Goal: Task Accomplishment & Management: Manage account settings

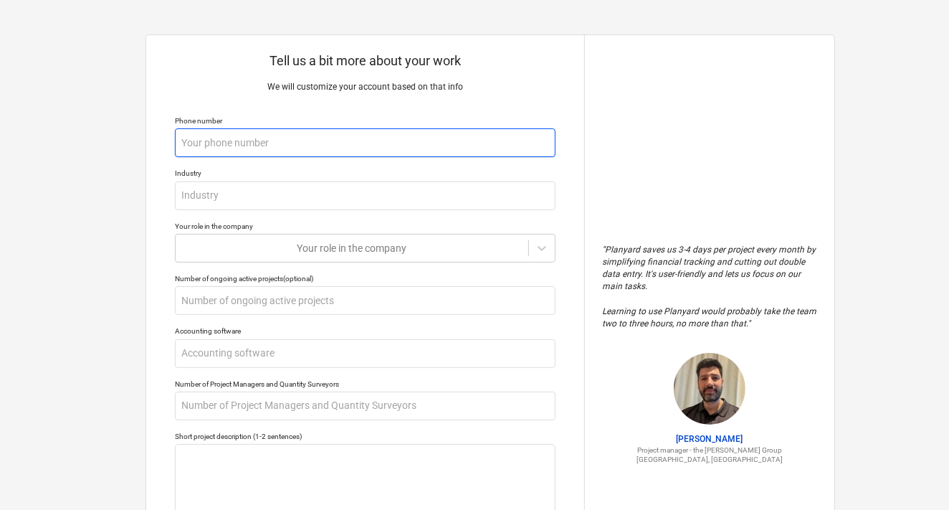
click at [310, 143] on input "text" at bounding box center [365, 142] width 381 height 29
type textarea "x"
type input "0"
type textarea "x"
type input "04"
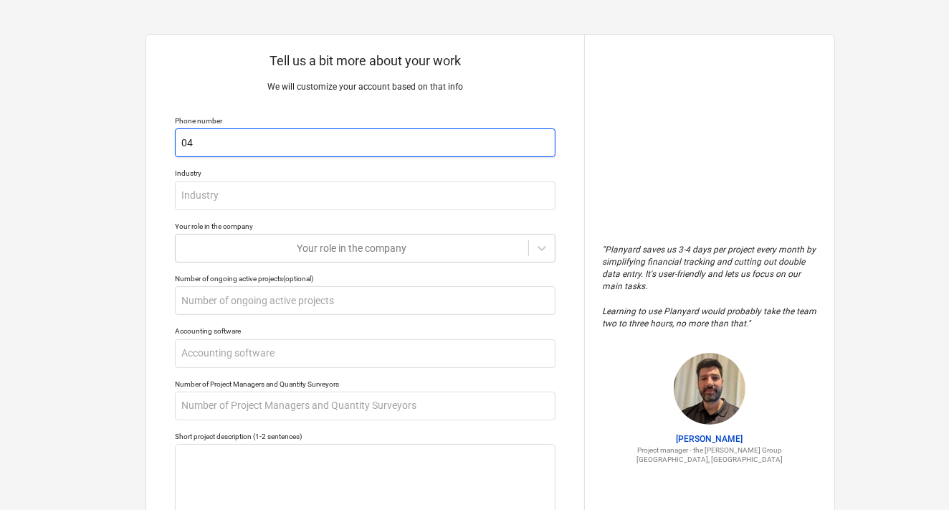
type textarea "x"
type input "041"
type textarea "x"
type input "0411"
type textarea "x"
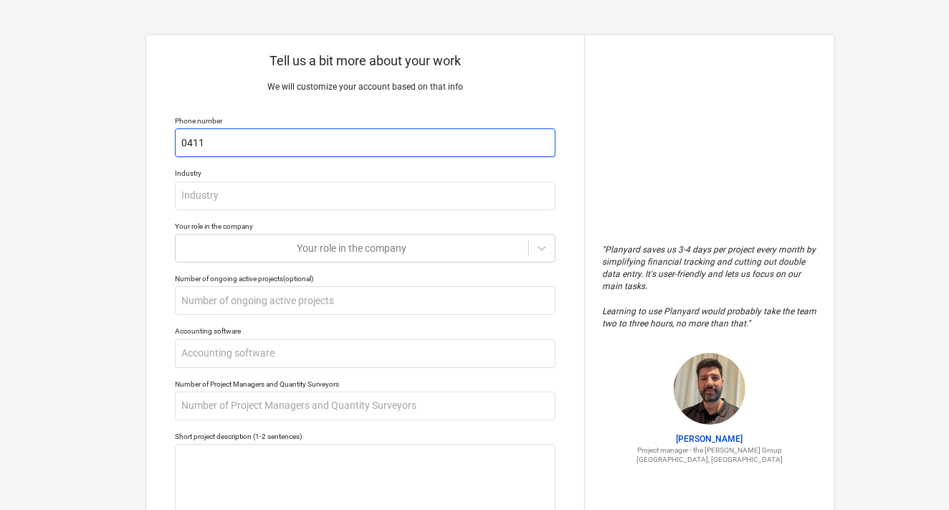
type input "04119"
type textarea "x"
type input "041194"
type textarea "x"
type input "0411949"
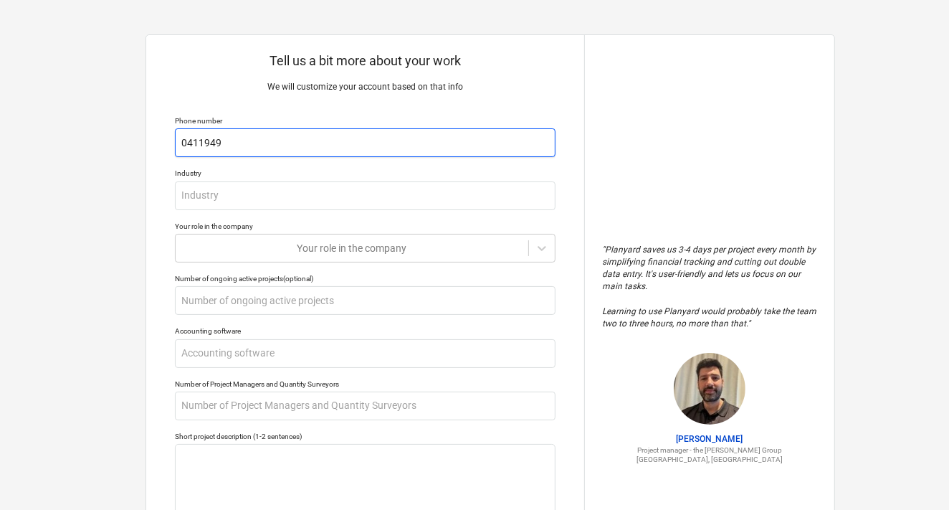
type textarea "x"
type input "04119499"
type textarea "x"
type input "041194996"
type textarea "x"
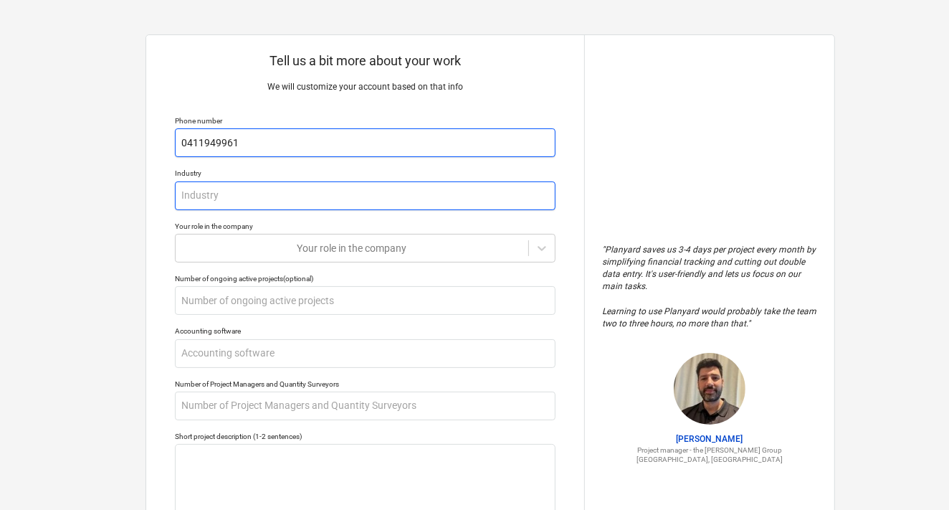
type input "0411949961"
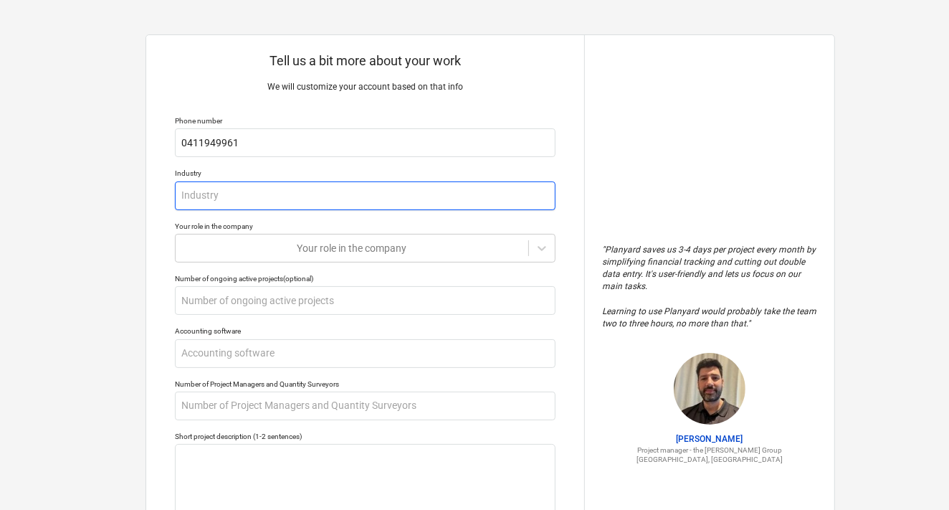
click at [248, 189] on input "text" at bounding box center [365, 195] width 381 height 29
type textarea "x"
type input "F"
type textarea "x"
type input "FM"
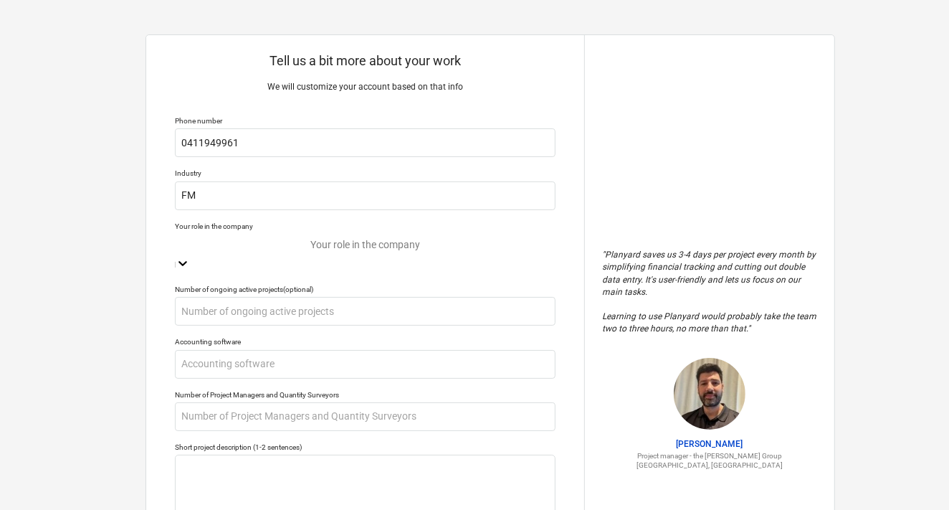
click at [258, 241] on div at bounding box center [365, 245] width 366 height 16
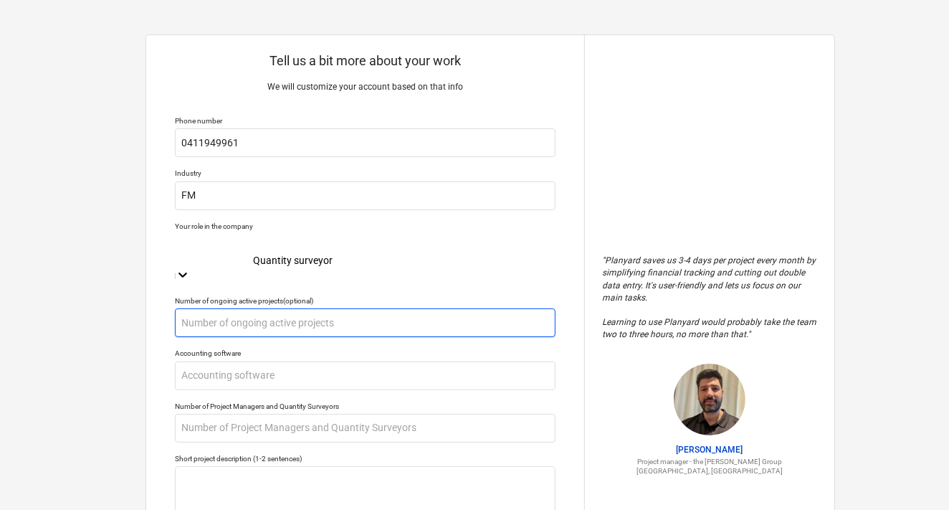
click at [250, 308] on input "text" at bounding box center [365, 322] width 381 height 29
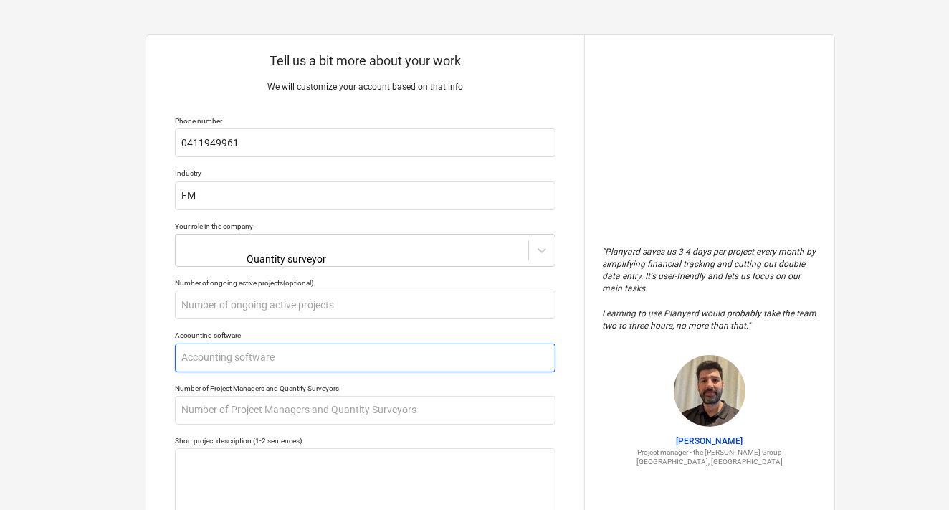
click at [244, 350] on input "text" at bounding box center [365, 357] width 381 height 29
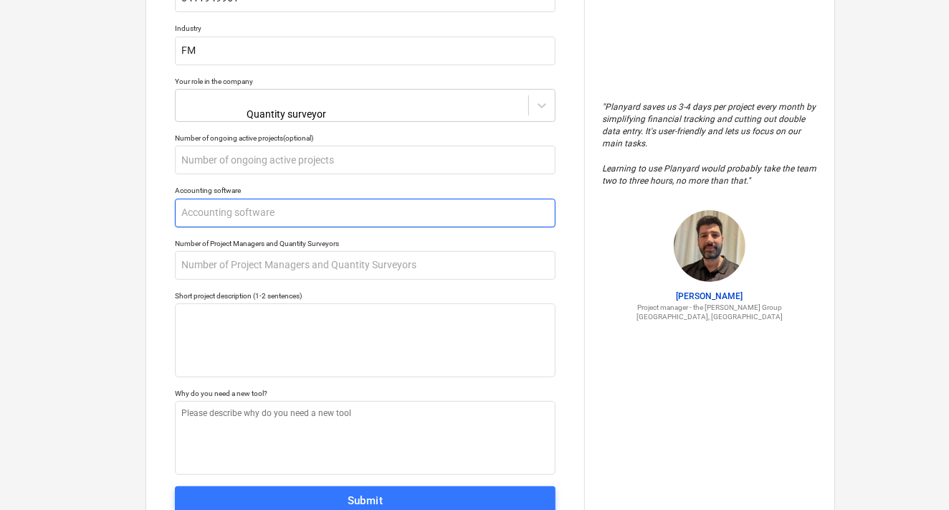
scroll to position [146, 0]
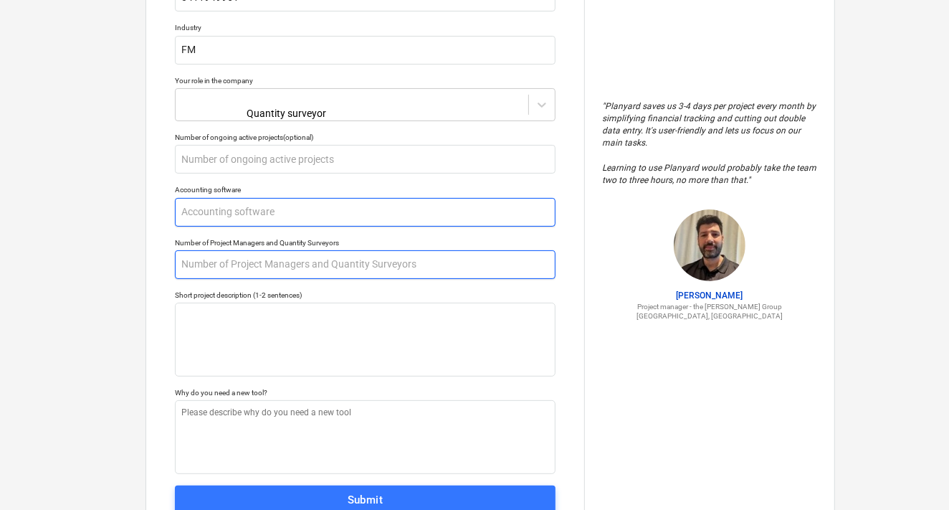
type textarea "x"
type input "X"
type textarea "x"
type input "Xe"
type textarea "x"
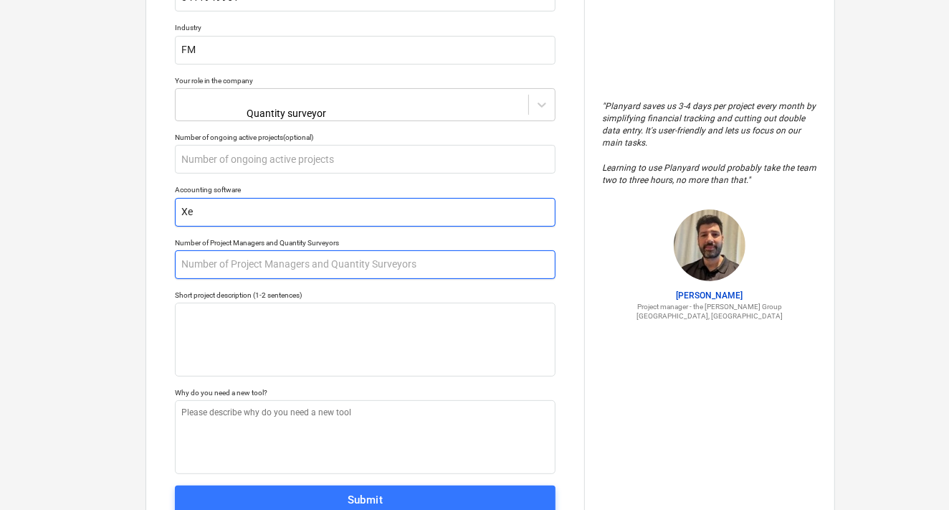
type input "Xer"
type textarea "x"
type input "Xero"
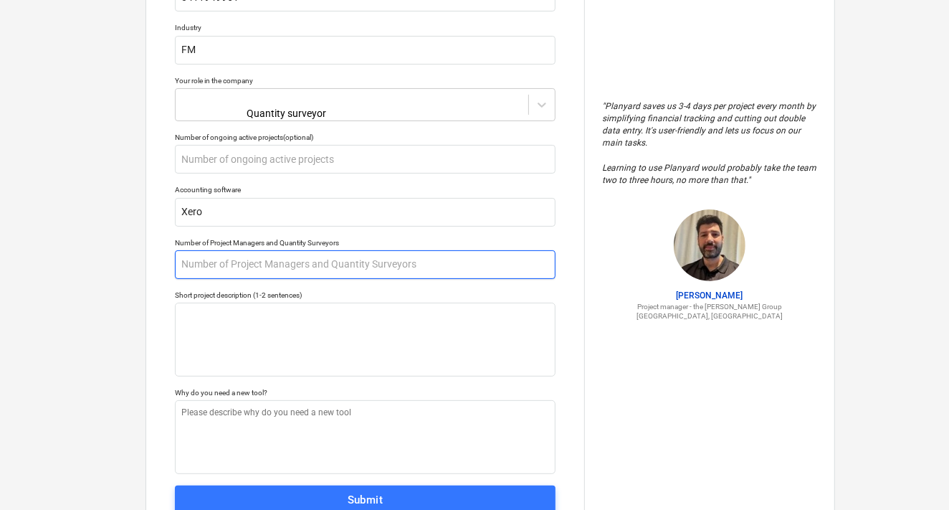
click at [234, 261] on input "text" at bounding box center [365, 264] width 381 height 29
type textarea "x"
type input "3"
type textarea "x"
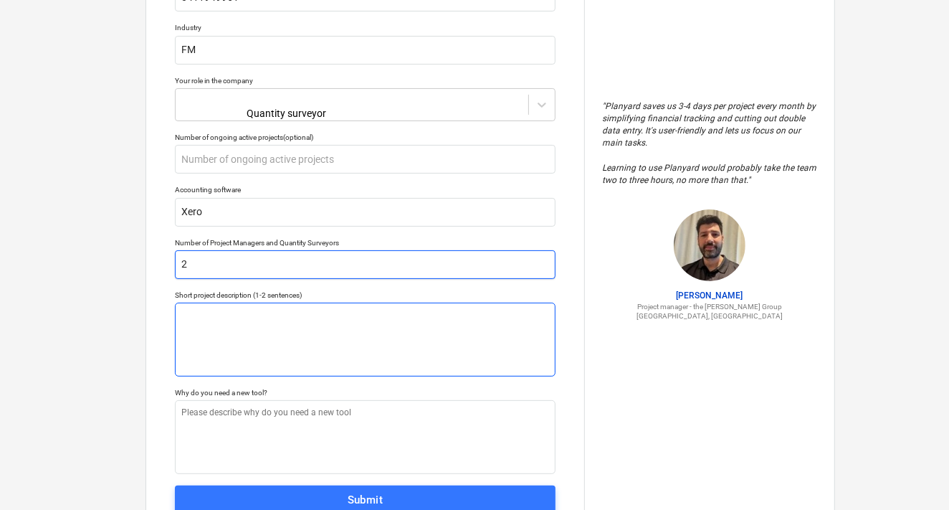
type input "2"
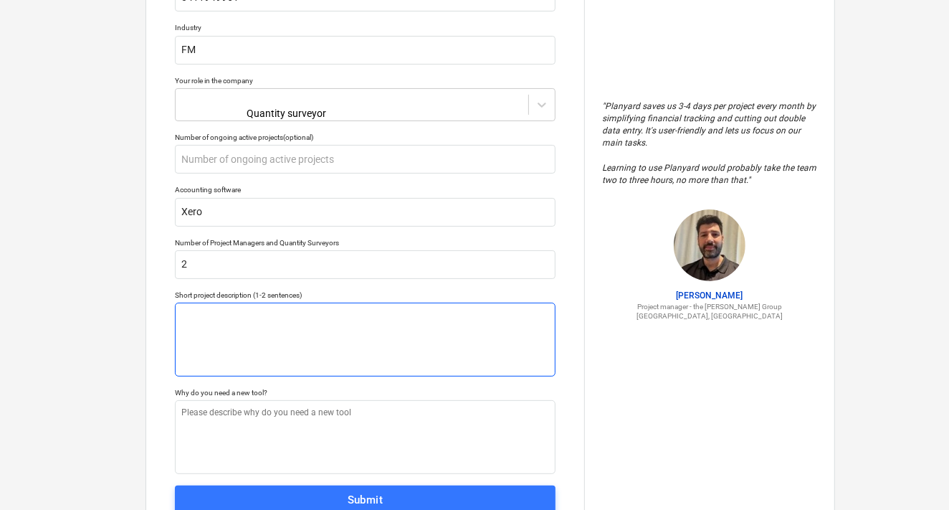
click at [209, 321] on textarea at bounding box center [365, 339] width 381 height 74
type textarea "x"
type textarea "C"
type textarea "x"
type textarea "Ca"
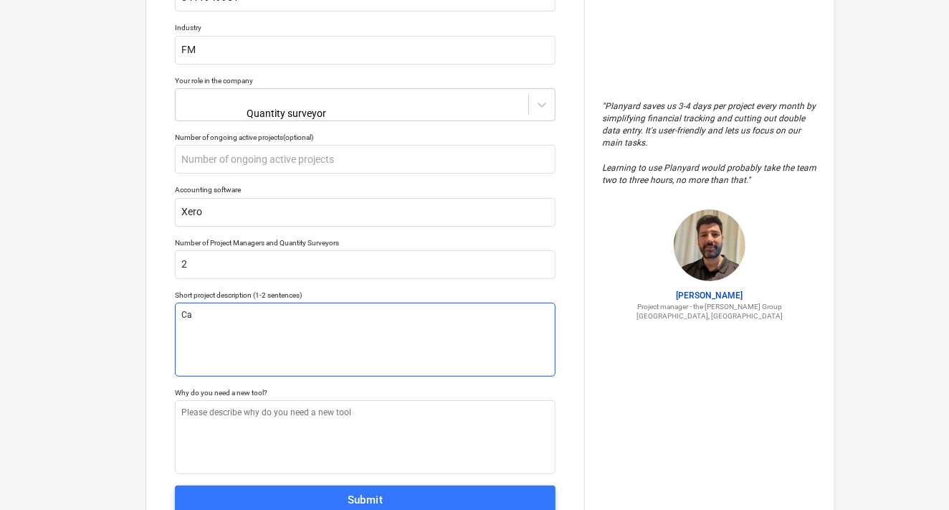
type textarea "x"
type textarea "Cap"
type textarea "x"
type textarea "Cape"
type textarea "x"
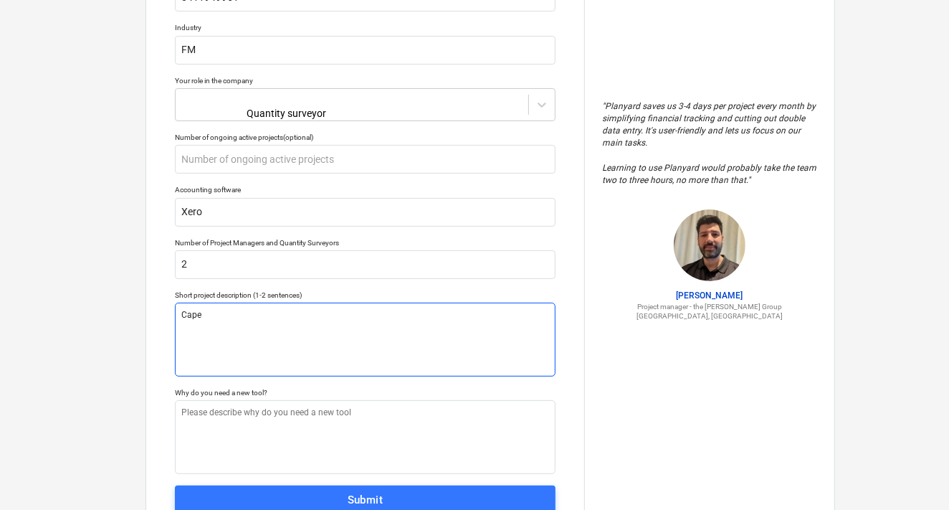
type textarea "[MEDICAL_DATA]"
type textarea "x"
type textarea "[MEDICAL_DATA]"
type textarea "x"
type textarea "[MEDICAL_DATA] S"
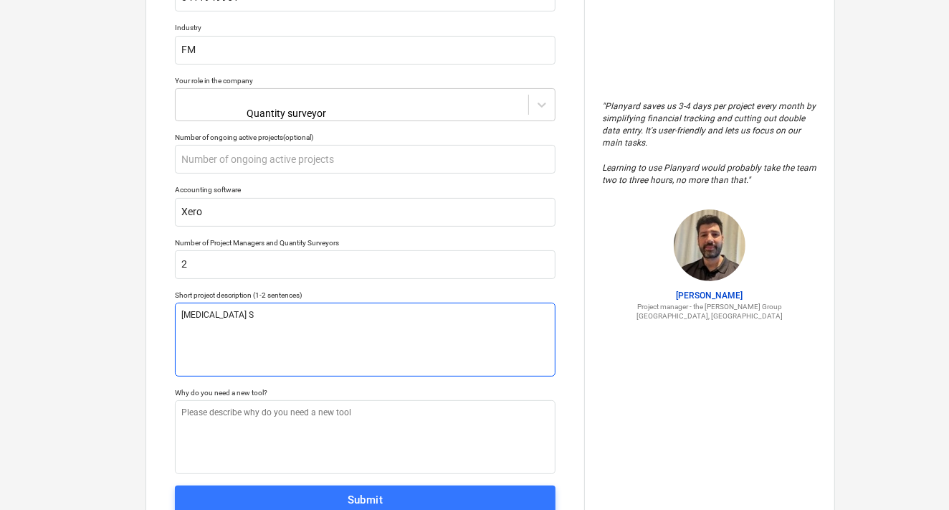
type textarea "x"
type textarea "[MEDICAL_DATA] Sp"
type textarea "x"
type textarea "[MEDICAL_DATA] Spe"
type textarea "x"
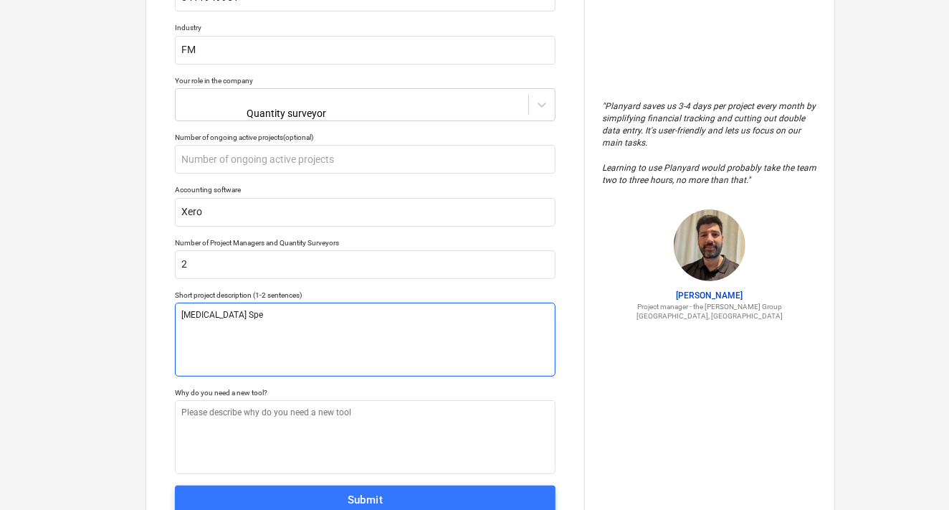
type textarea "[MEDICAL_DATA] Spen"
type textarea "x"
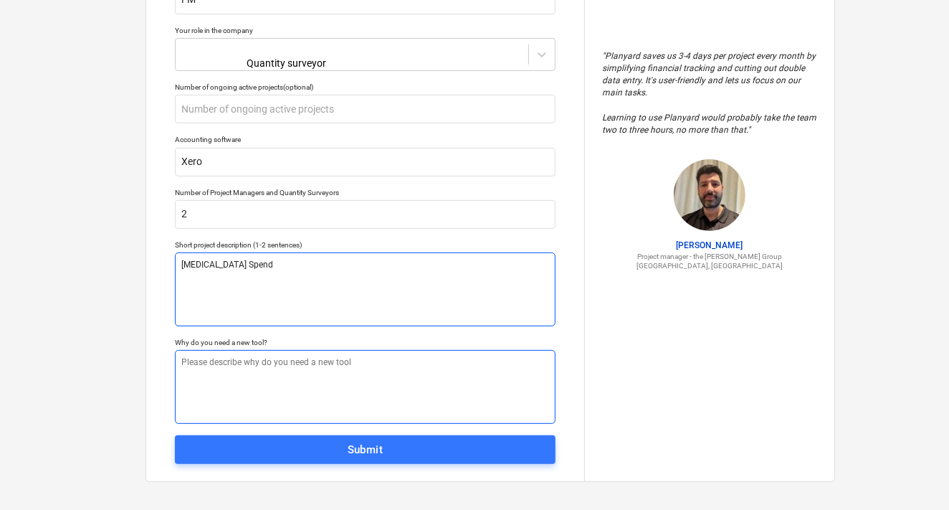
type textarea "[MEDICAL_DATA] Spend"
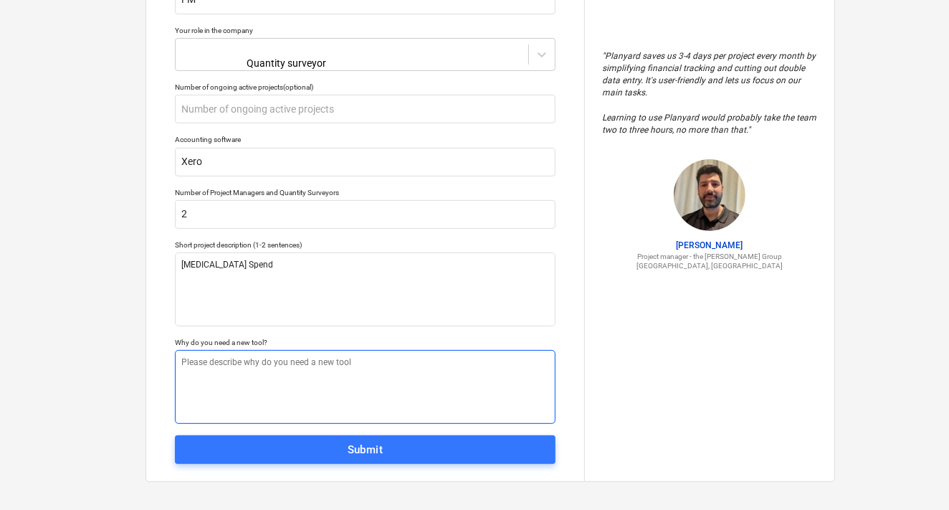
click at [263, 354] on textarea at bounding box center [365, 387] width 381 height 74
type textarea "x"
type textarea "n"
type textarea "x"
type textarea "n?"
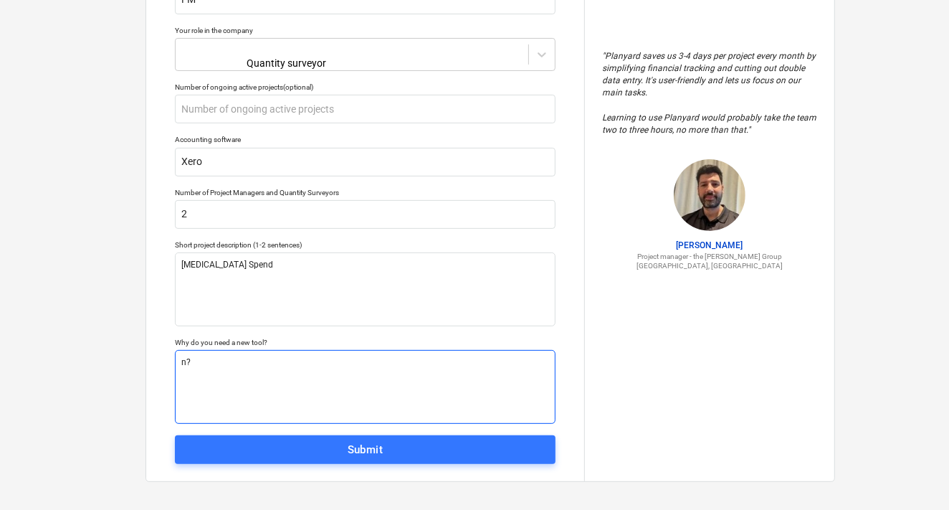
type textarea "x"
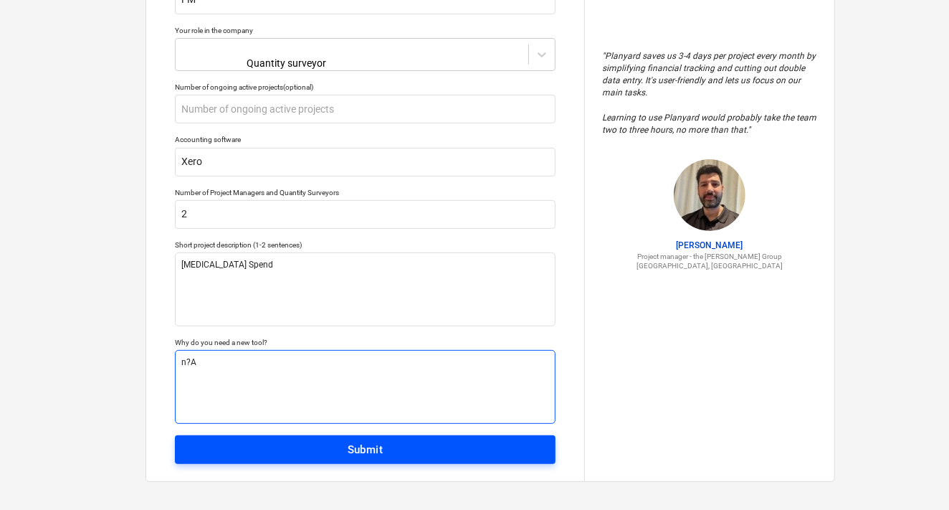
type textarea "n?A"
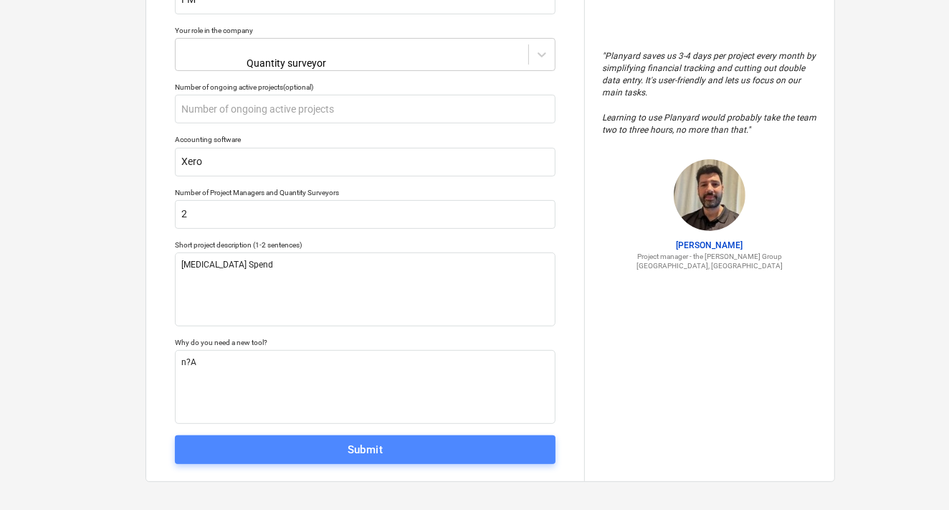
click at [358, 440] on div "Submit" at bounding box center [366, 449] width 36 height 19
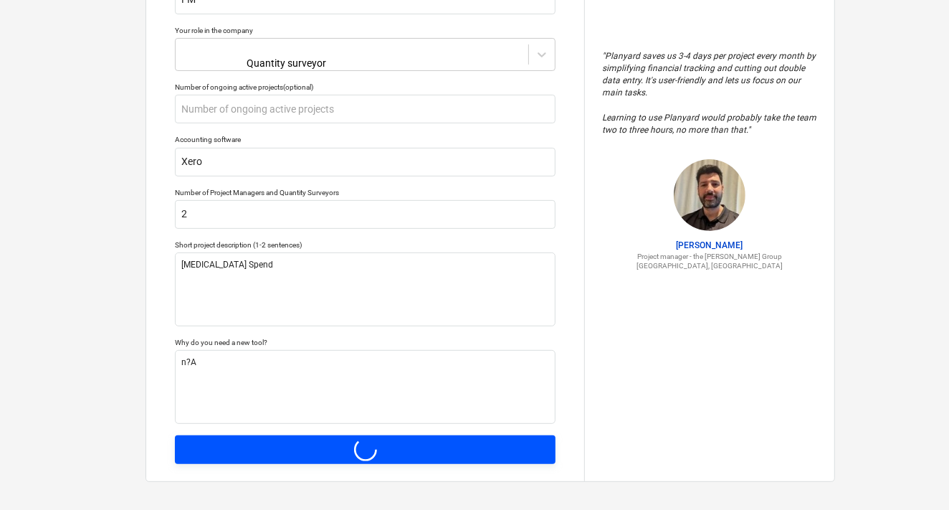
type textarea "x"
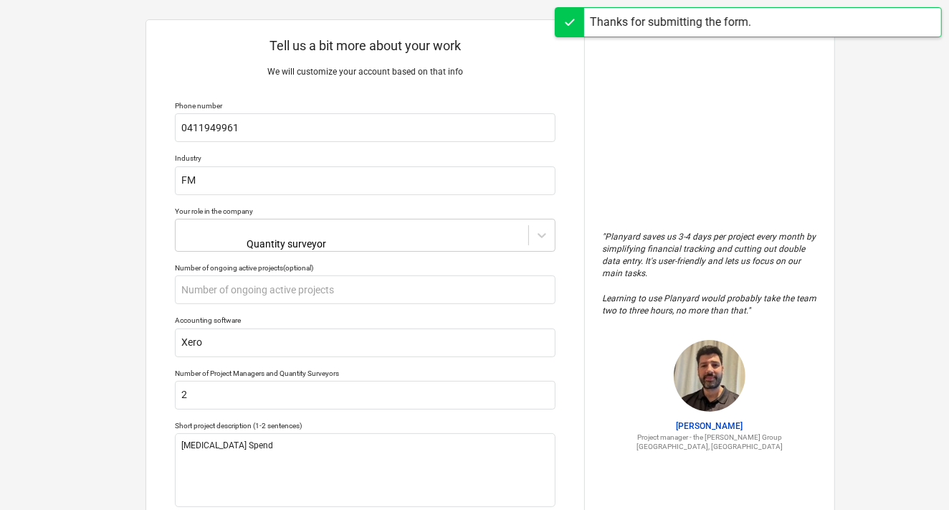
scroll to position [0, 0]
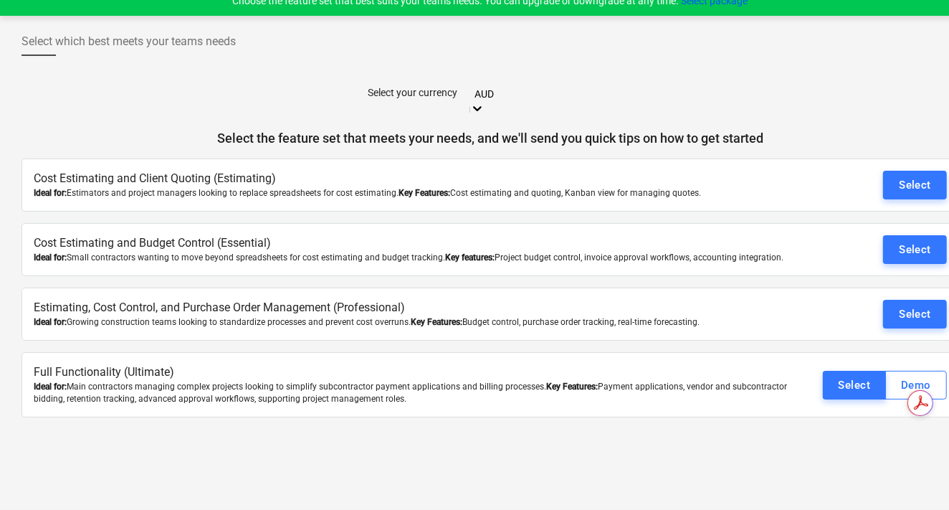
click at [485, 101] on div at bounding box center [477, 109] width 14 height 17
click at [842, 376] on div "Select" at bounding box center [855, 385] width 32 height 19
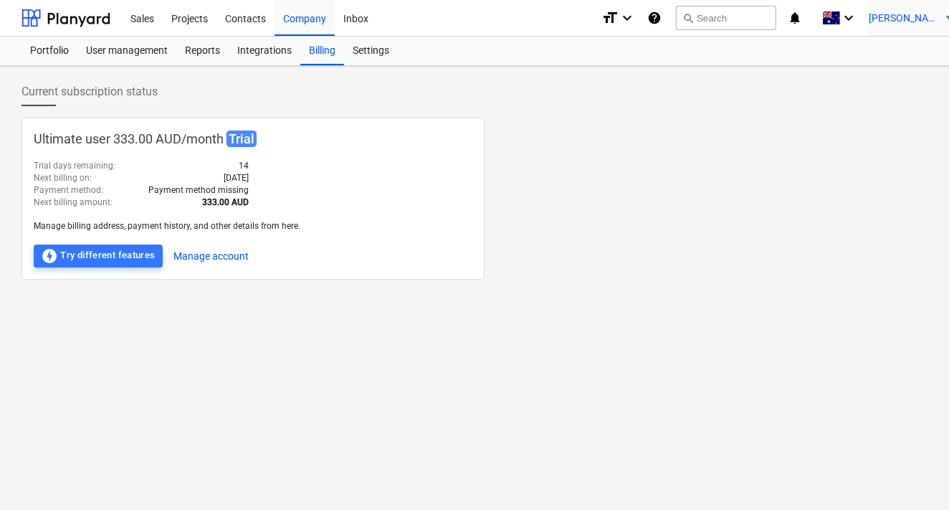
click at [942, 13] on icon "keyboard_arrow_down" at bounding box center [950, 17] width 17 height 17
click at [914, 79] on div "Settings" at bounding box center [936, 84] width 45 height 11
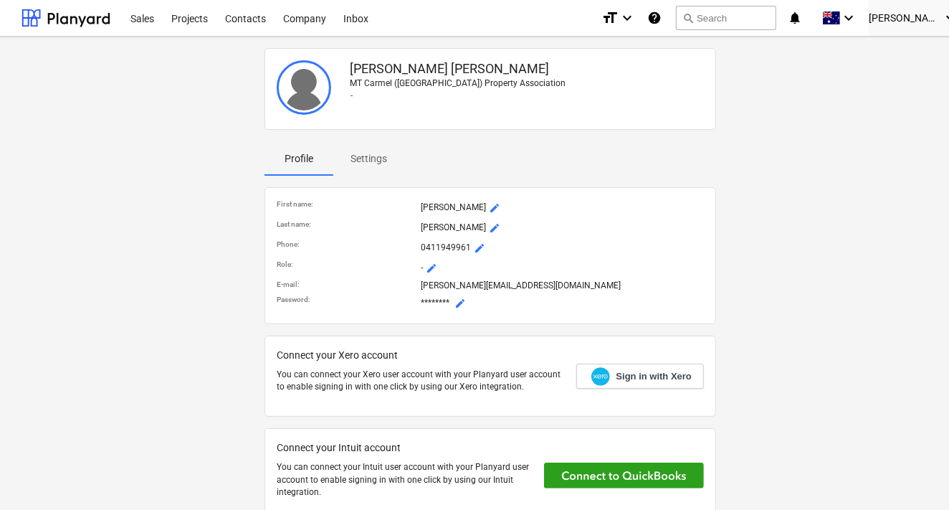
scroll to position [135, 0]
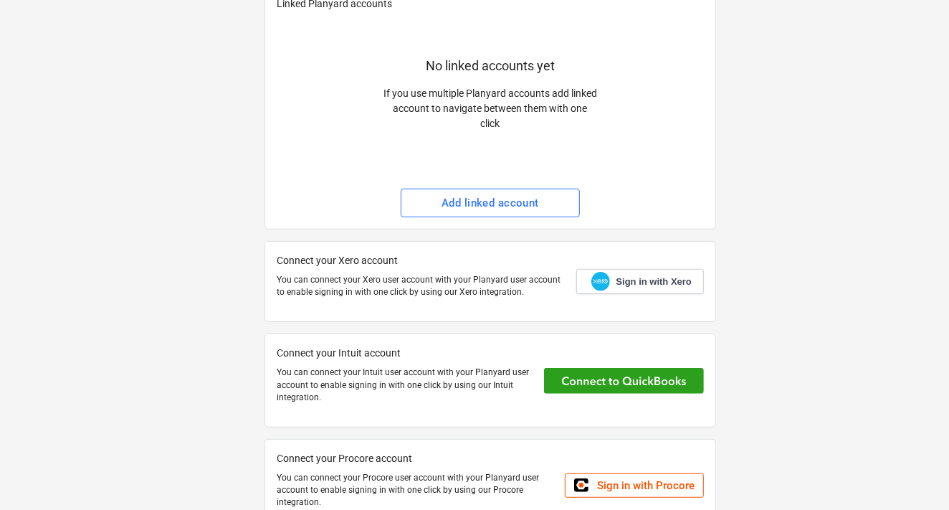
scroll to position [352, 0]
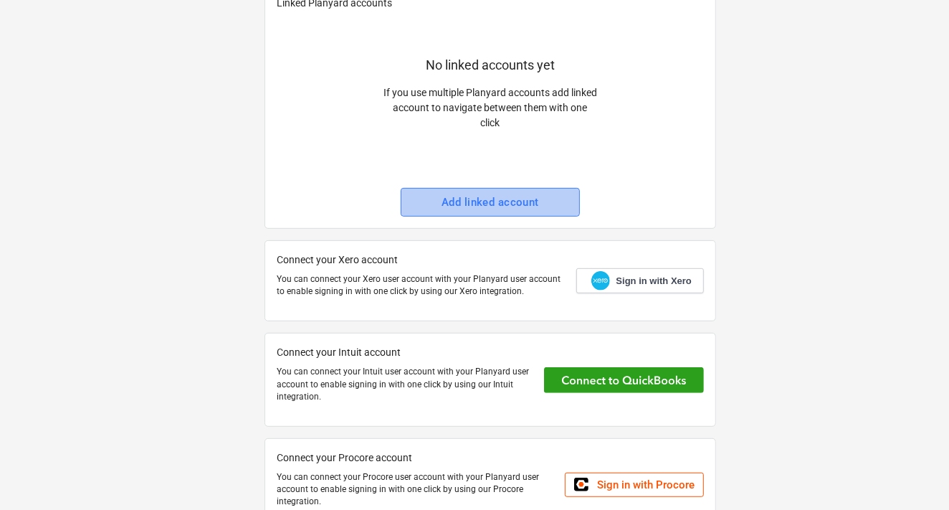
click at [472, 199] on div "Add linked account" at bounding box center [490, 202] width 97 height 19
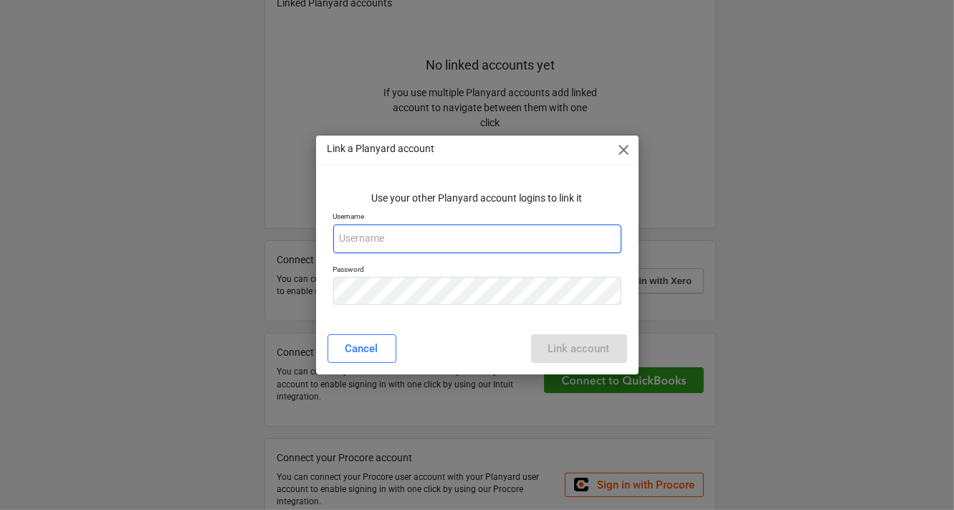
click at [399, 232] on input "email" at bounding box center [477, 238] width 288 height 29
type input "daniel@mtcarmelkew.com.au"
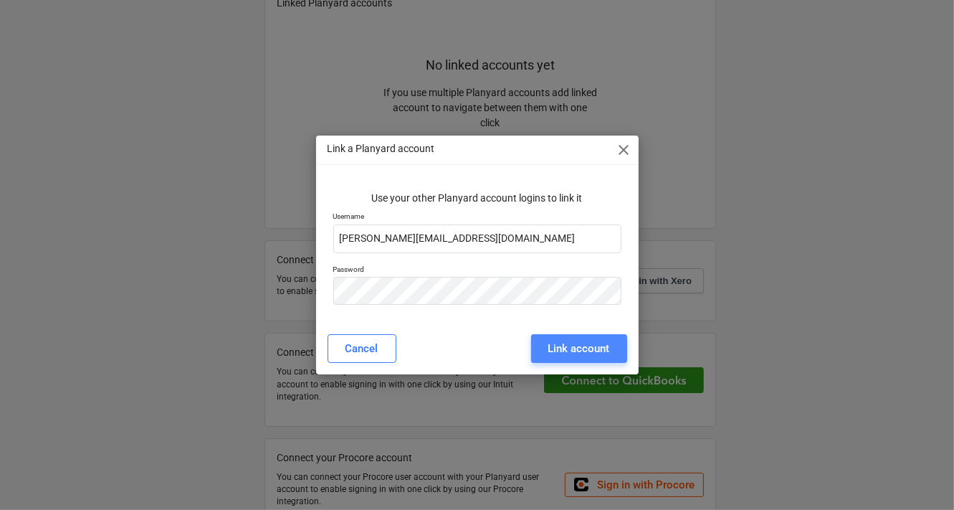
click at [568, 351] on div "Link account" at bounding box center [579, 348] width 62 height 19
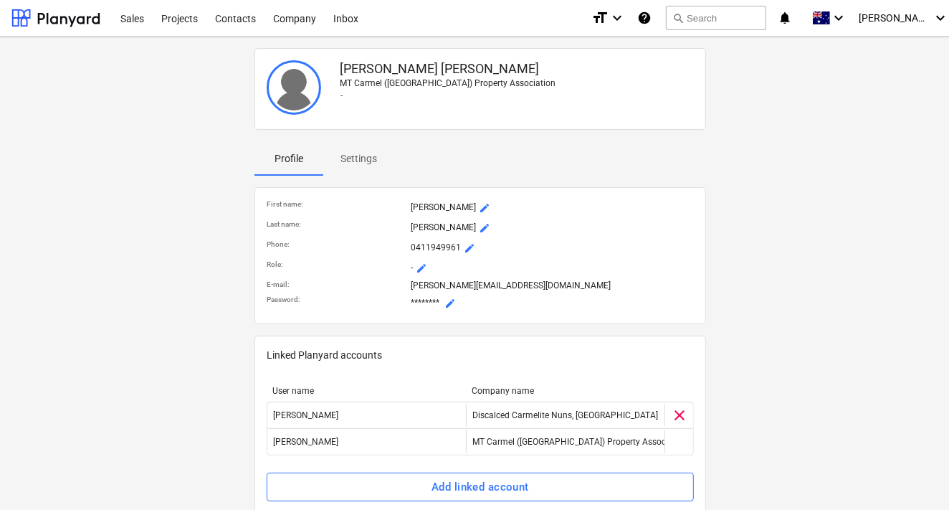
scroll to position [0, 14]
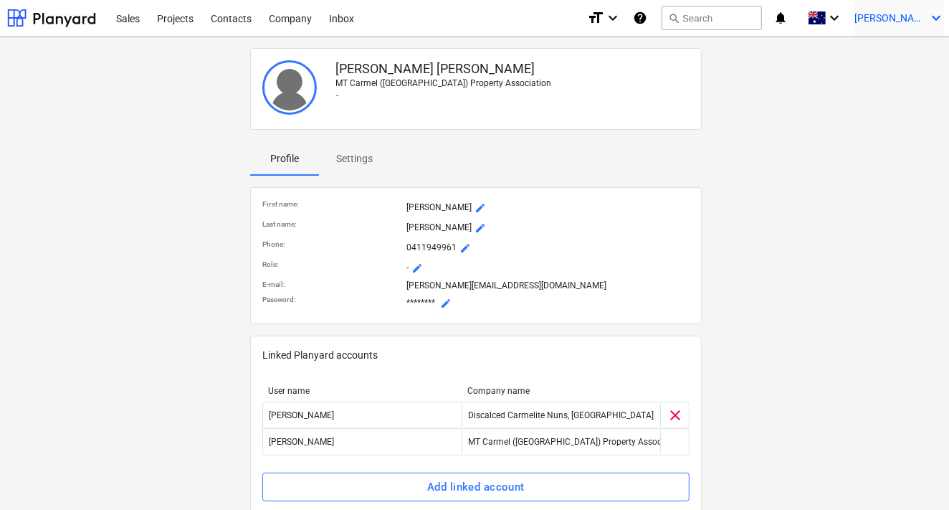
click at [904, 15] on span "[PERSON_NAME]" at bounding box center [890, 17] width 72 height 11
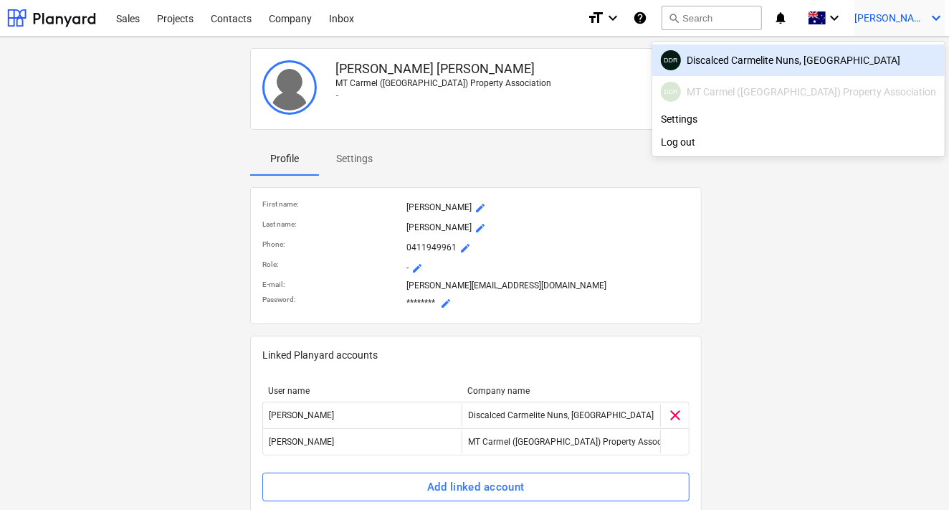
click at [930, 19] on div at bounding box center [474, 255] width 949 height 510
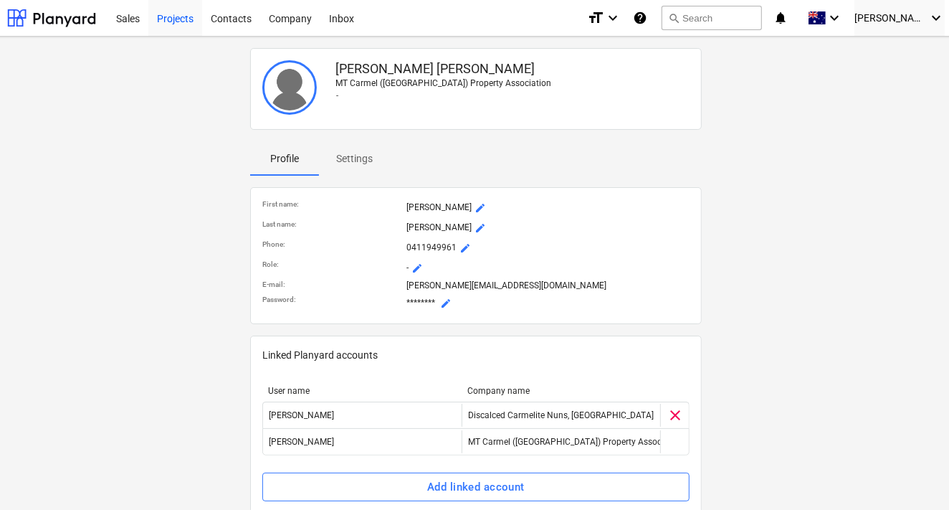
click at [183, 18] on div "Projects" at bounding box center [175, 17] width 54 height 37
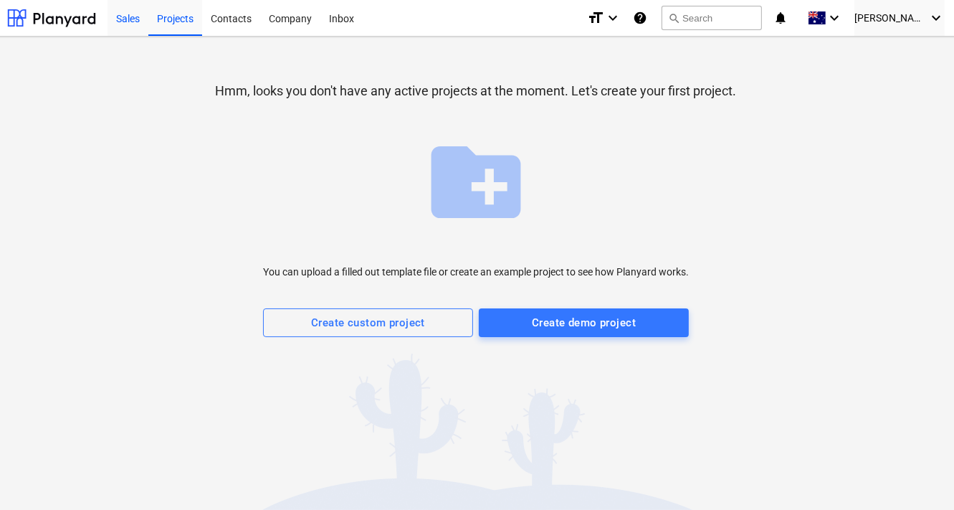
click at [128, 24] on div "Sales" at bounding box center [128, 17] width 41 height 37
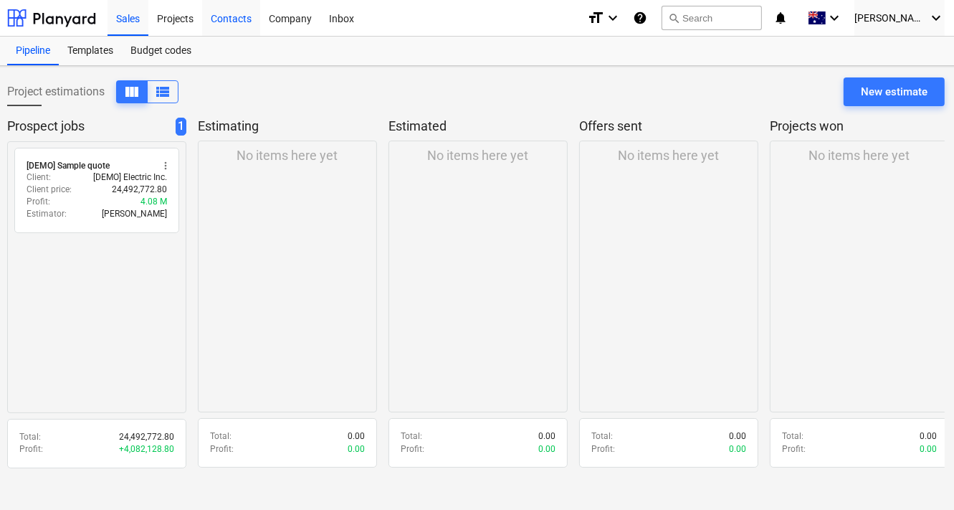
click at [237, 22] on div "Contacts" at bounding box center [231, 17] width 58 height 37
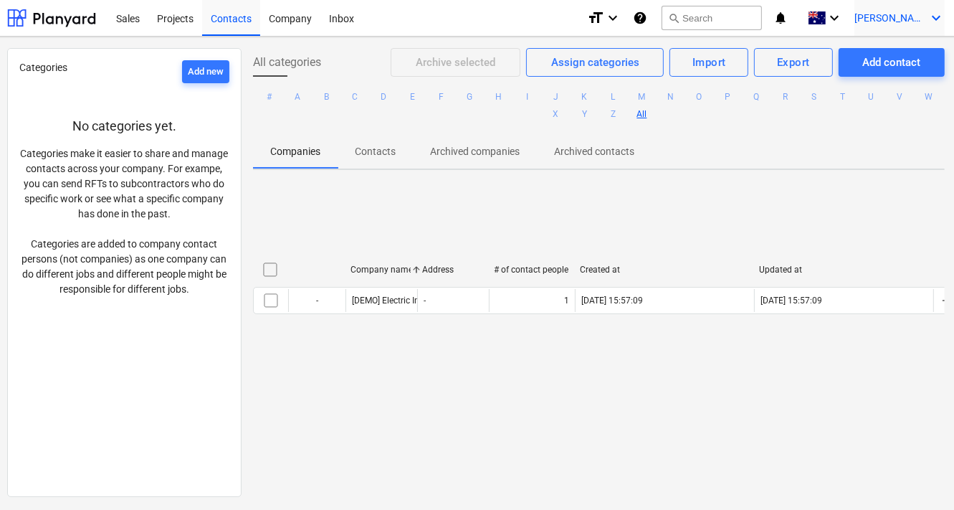
click at [922, 20] on span "[PERSON_NAME]" at bounding box center [890, 17] width 72 height 11
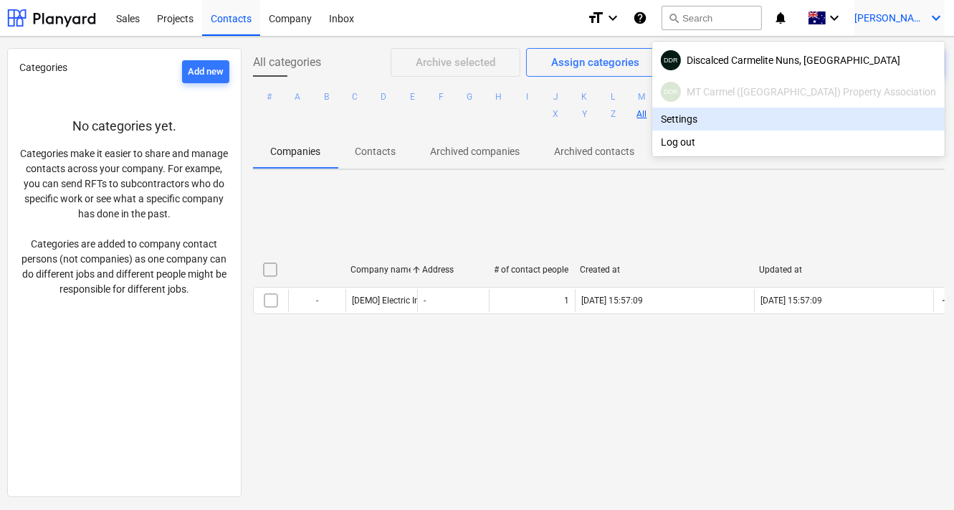
click at [760, 115] on div "Settings" at bounding box center [798, 119] width 292 height 23
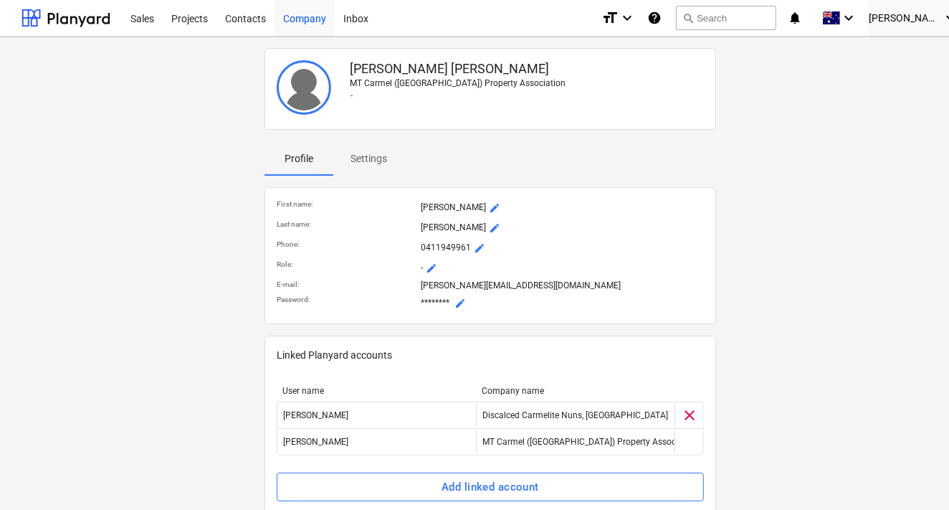
click at [304, 20] on div "Company" at bounding box center [305, 17] width 60 height 37
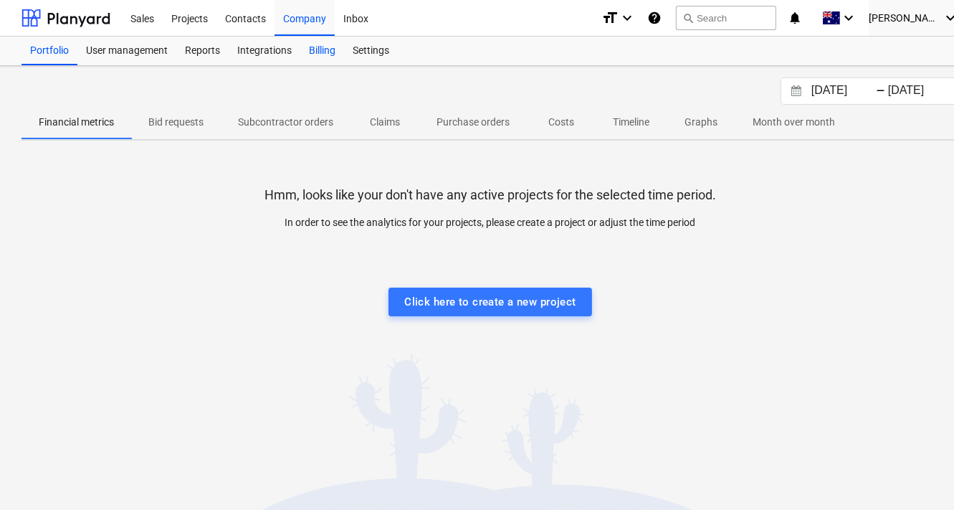
click at [320, 49] on div "Billing" at bounding box center [322, 51] width 44 height 29
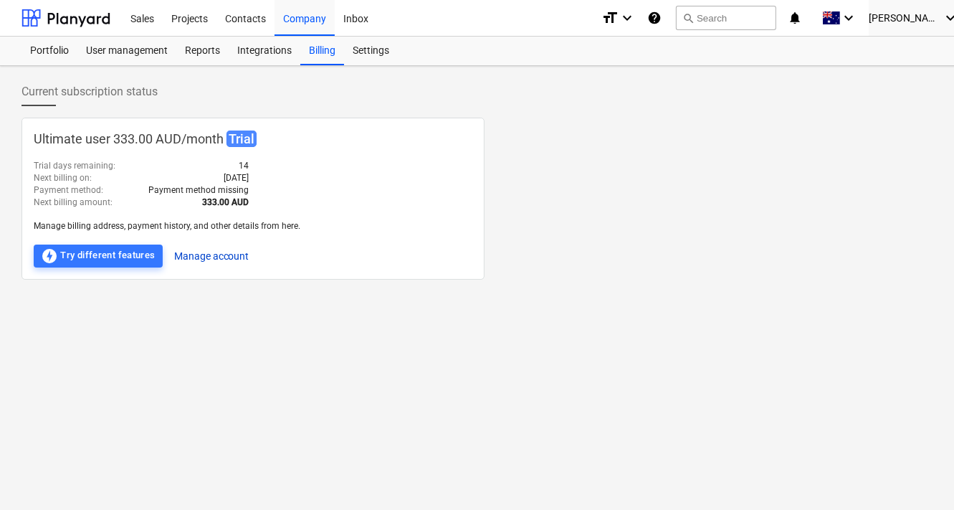
click at [205, 255] on button "Manage account" at bounding box center [211, 255] width 75 height 23
click at [909, 23] on span "[PERSON_NAME]" at bounding box center [905, 17] width 72 height 11
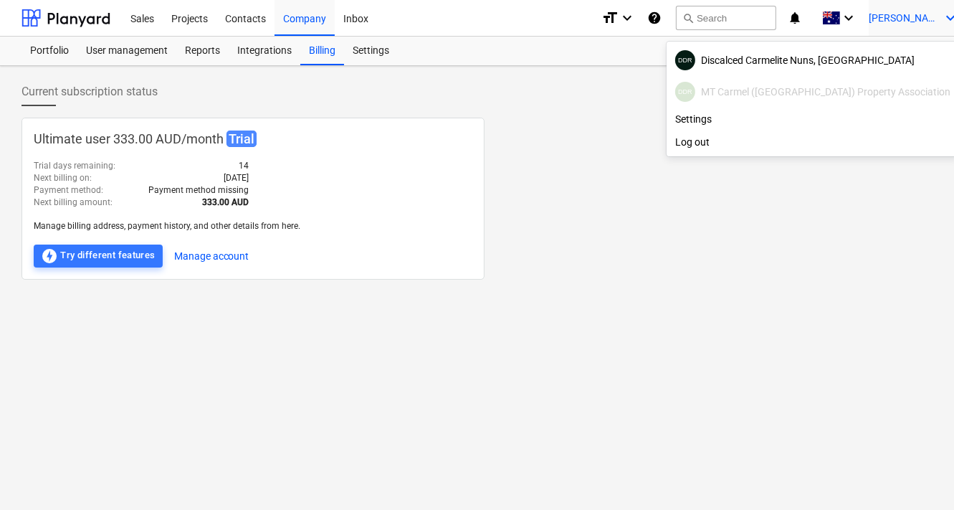
click at [909, 23] on div at bounding box center [477, 255] width 954 height 510
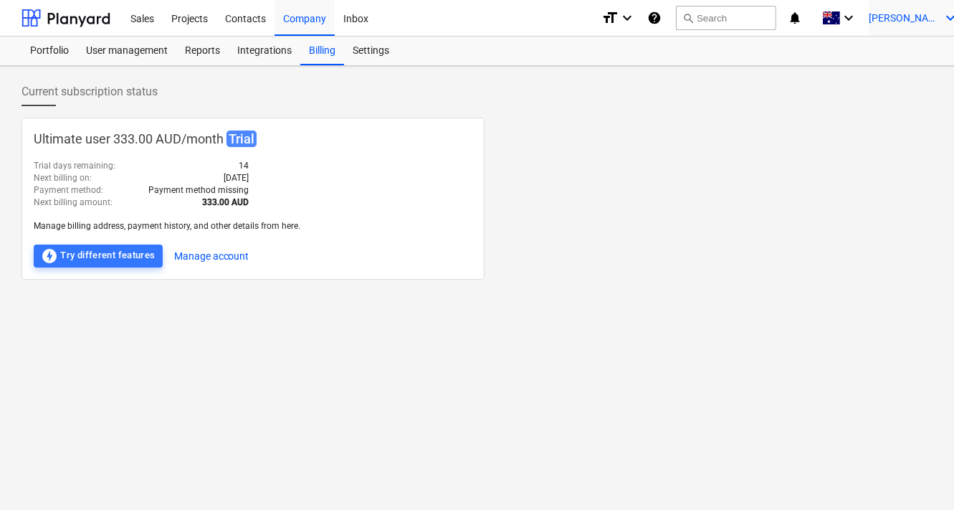
click at [909, 23] on span "[PERSON_NAME]" at bounding box center [905, 17] width 72 height 11
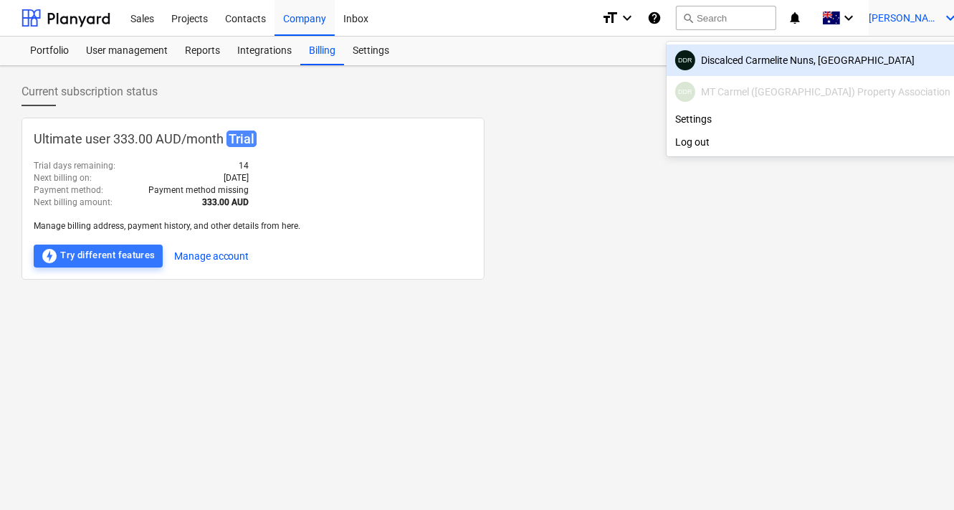
click at [831, 56] on div "DDR Discalced Carmelite Nuns, Melbourne" at bounding box center [812, 60] width 275 height 20
